Goal: Information Seeking & Learning: Understand process/instructions

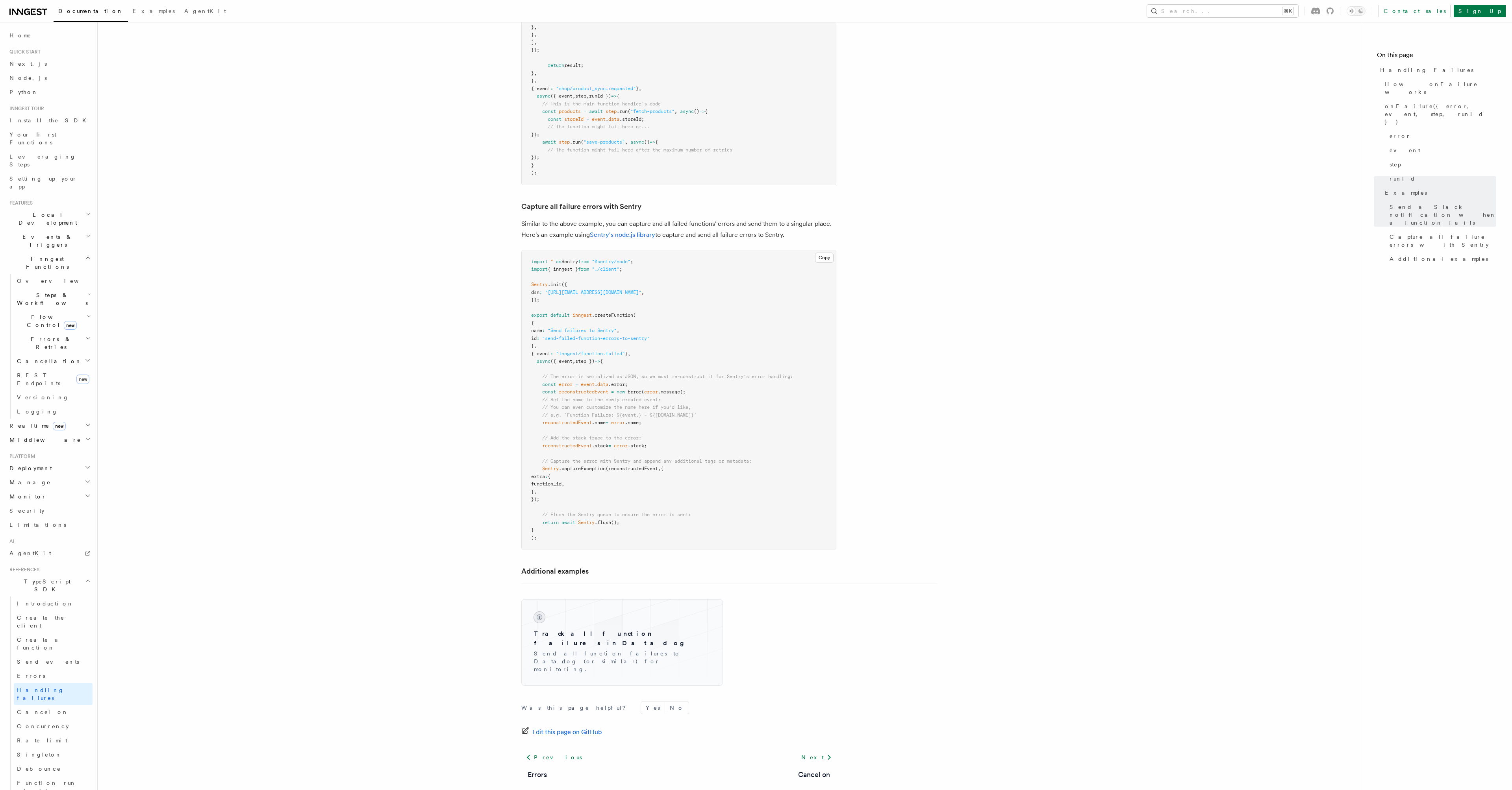
scroll to position [1128, 0]
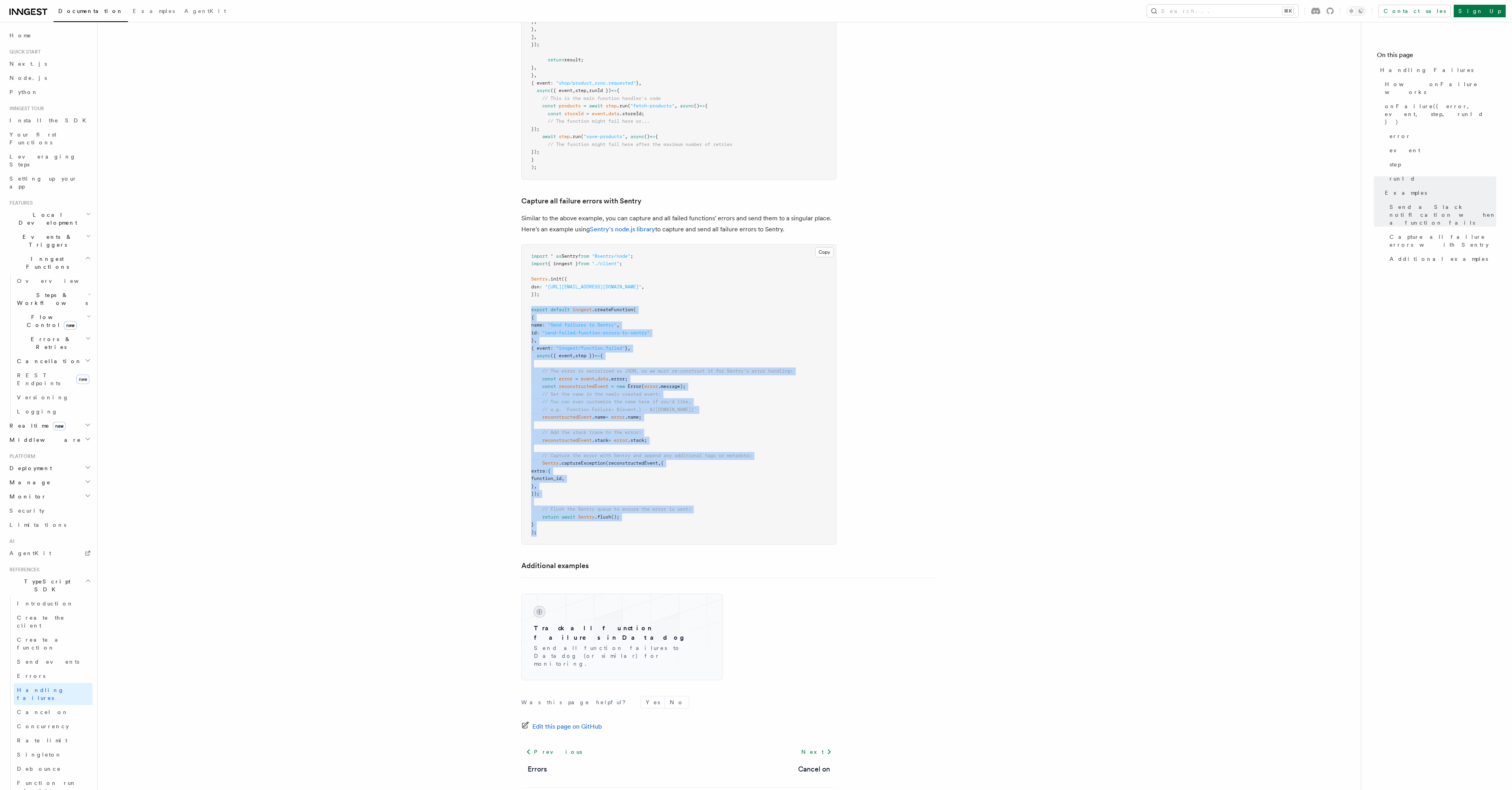
drag, startPoint x: 542, startPoint y: 519, endPoint x: 500, endPoint y: 300, distance: 223.0
click at [546, 378] on pre "import * as Sentry from "@sentry/node" ; import { inngest } from "./client" ; S…" at bounding box center [678, 394] width 314 height 300
drag, startPoint x: 551, startPoint y: 520, endPoint x: 575, endPoint y: 296, distance: 225.3
click at [575, 296] on pre "import * as Sentry from "@sentry/node" ; import { inngest } from "./client" ; S…" at bounding box center [678, 394] width 314 height 300
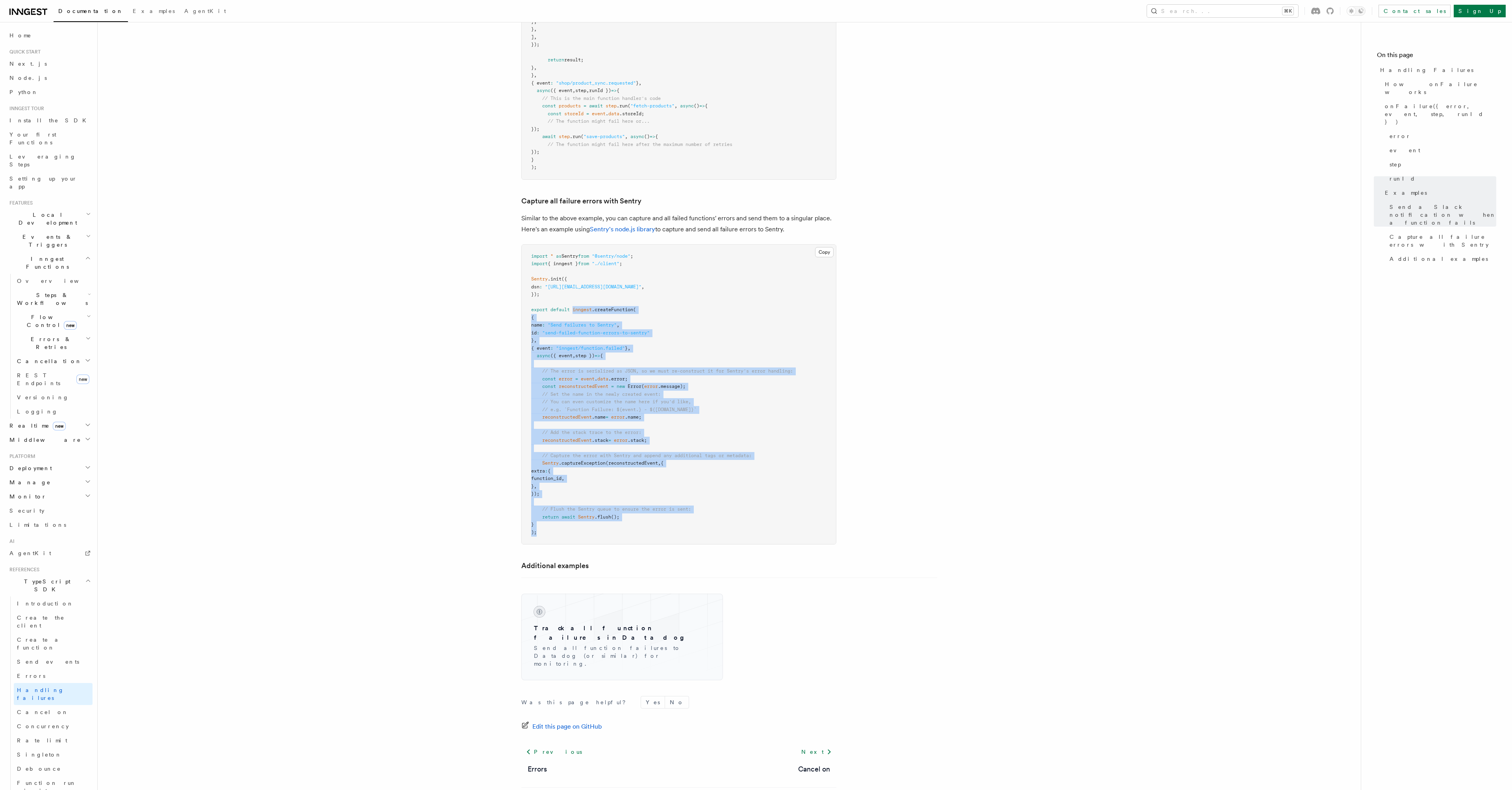
copy code "inngest .createFunction ( { name : "Send failures to Sentry" , id : "send-faile…"
